Goal: Browse casually

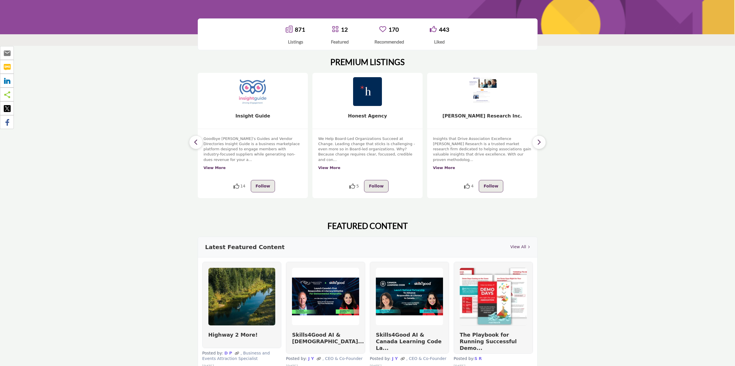
scroll to position [144, 0]
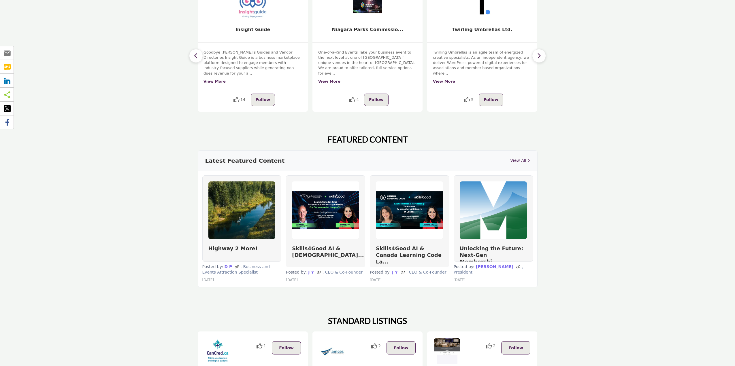
scroll to position [231, 0]
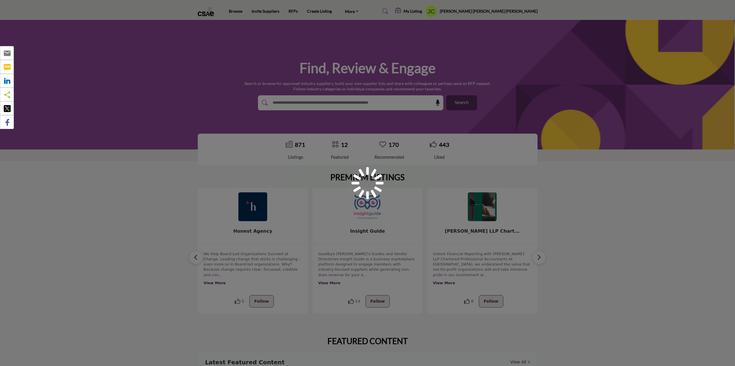
scroll to position [231, 0]
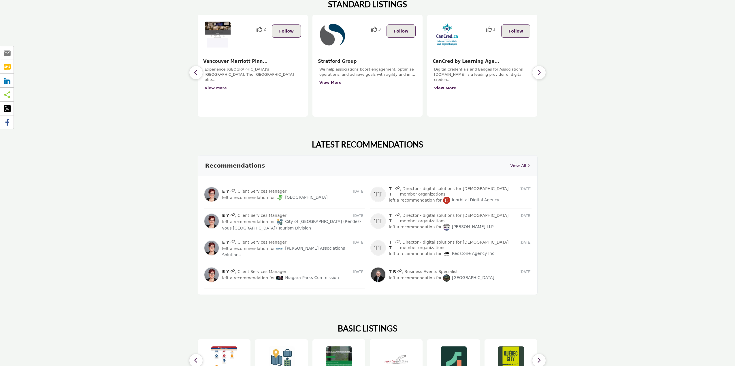
scroll to position [548, 0]
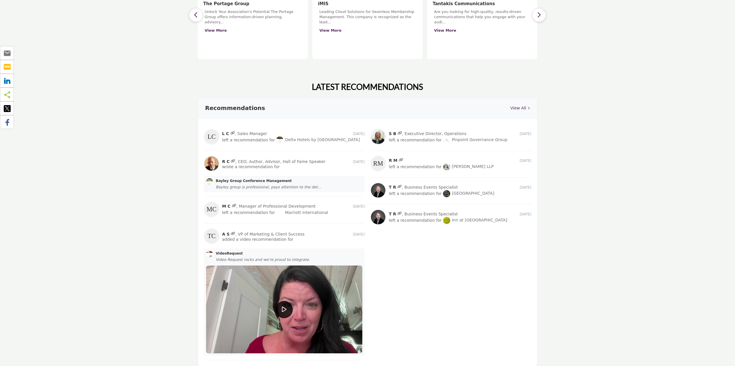
scroll to position [605, 0]
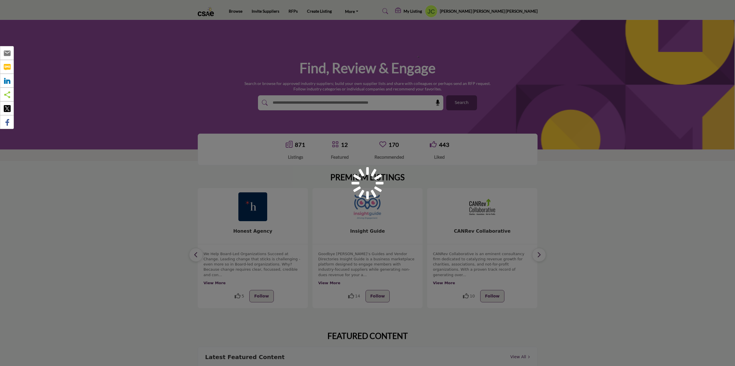
scroll to position [605, 0]
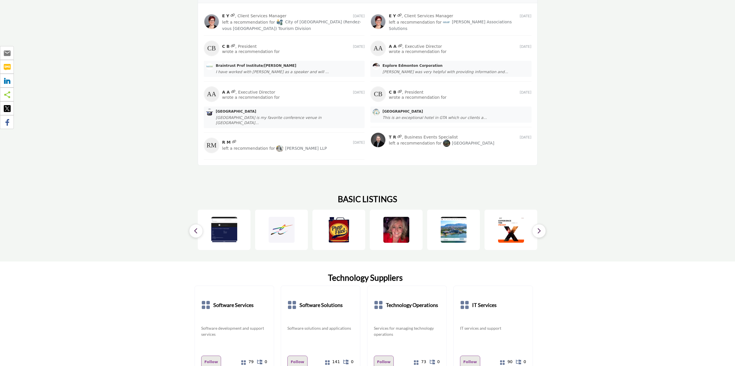
scroll to position [605, 0]
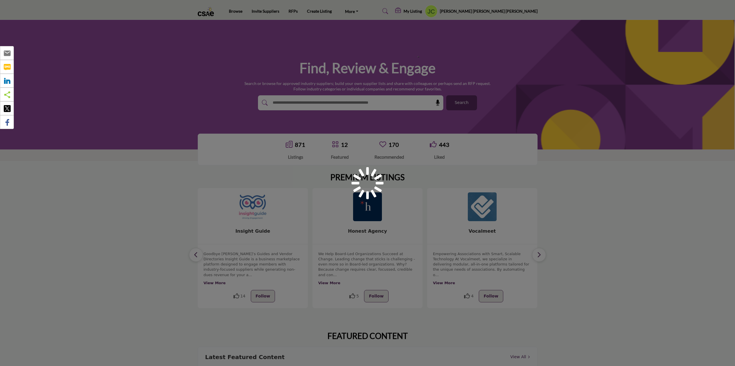
scroll to position [605, 0]
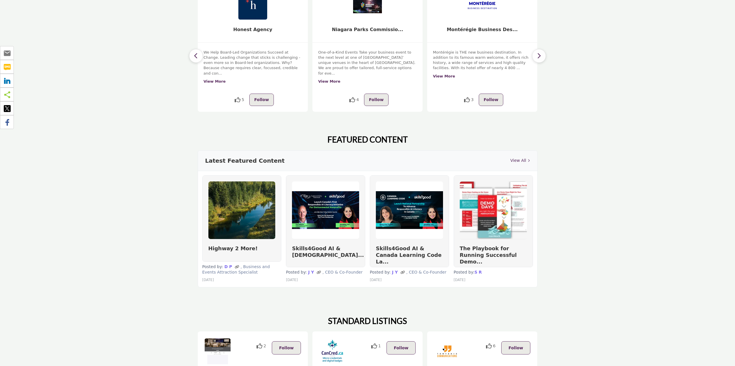
scroll to position [173, 0]
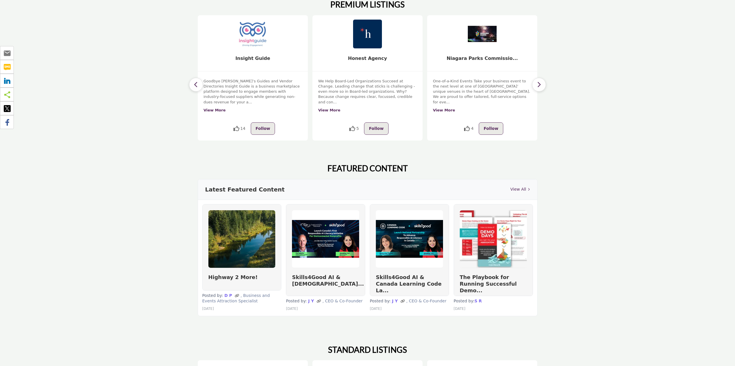
click at [654, 137] on section "PREMIUM LISTINGS 14 Follow View More 14 Follow 5" at bounding box center [367, 70] width 735 height 164
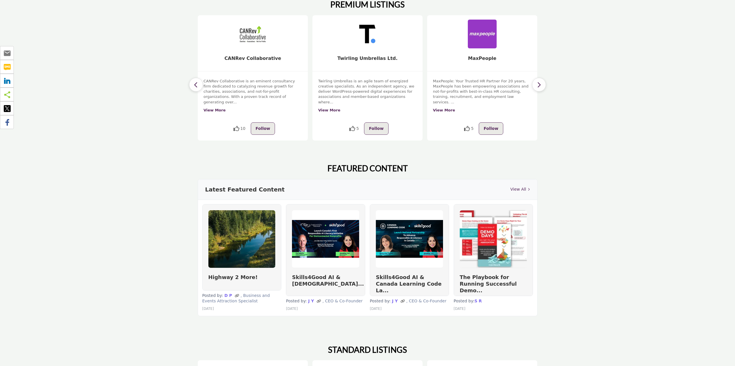
click at [686, 284] on section "FEATURED CONTENT Latest Featured Content View All Highway 2 More!" at bounding box center [367, 243] width 735 height 182
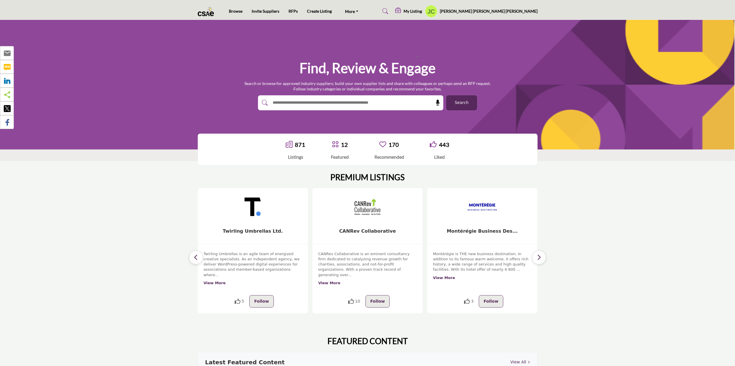
scroll to position [259, 0]
